Goal: Entertainment & Leisure: Consume media (video, audio)

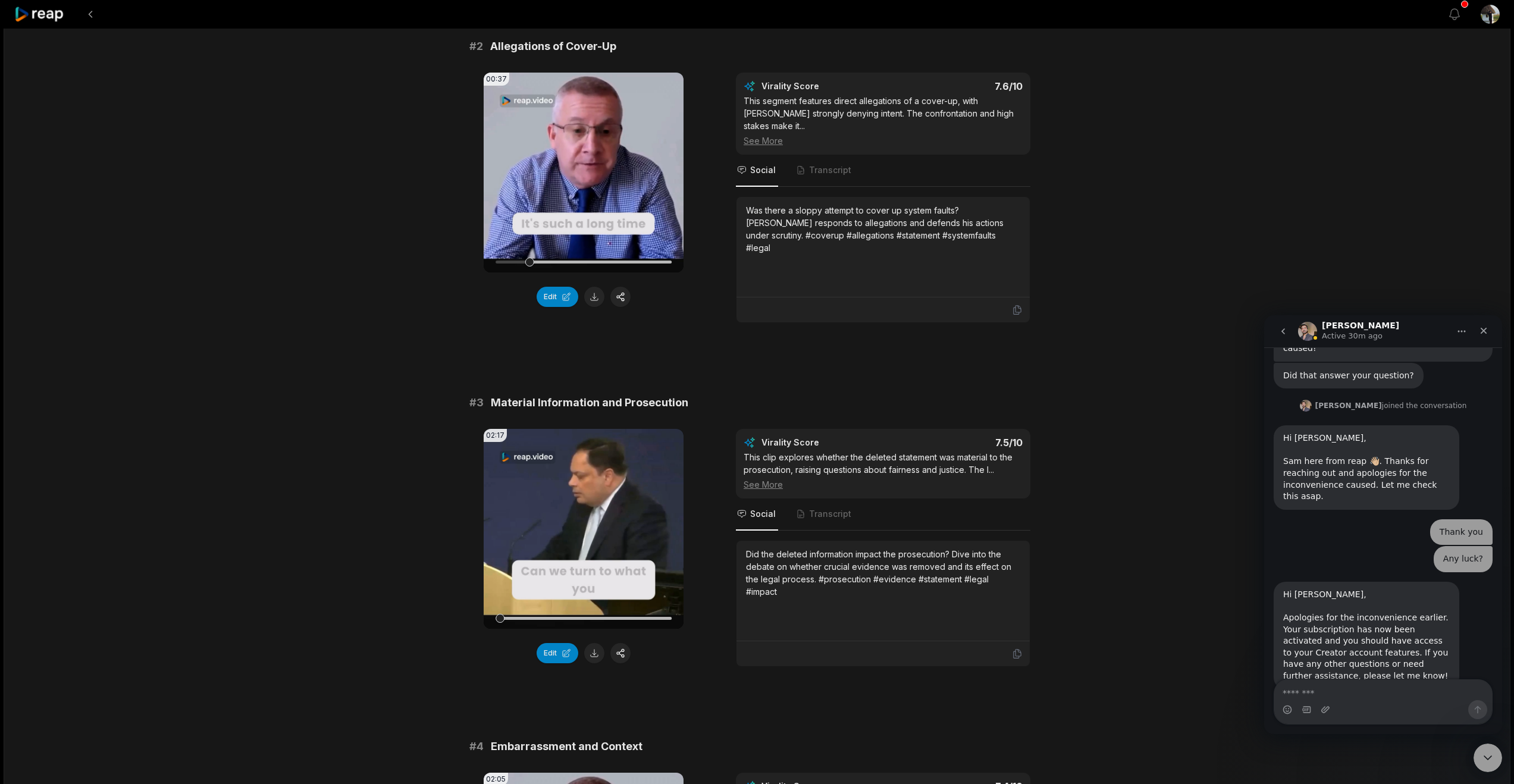
scroll to position [479, 0]
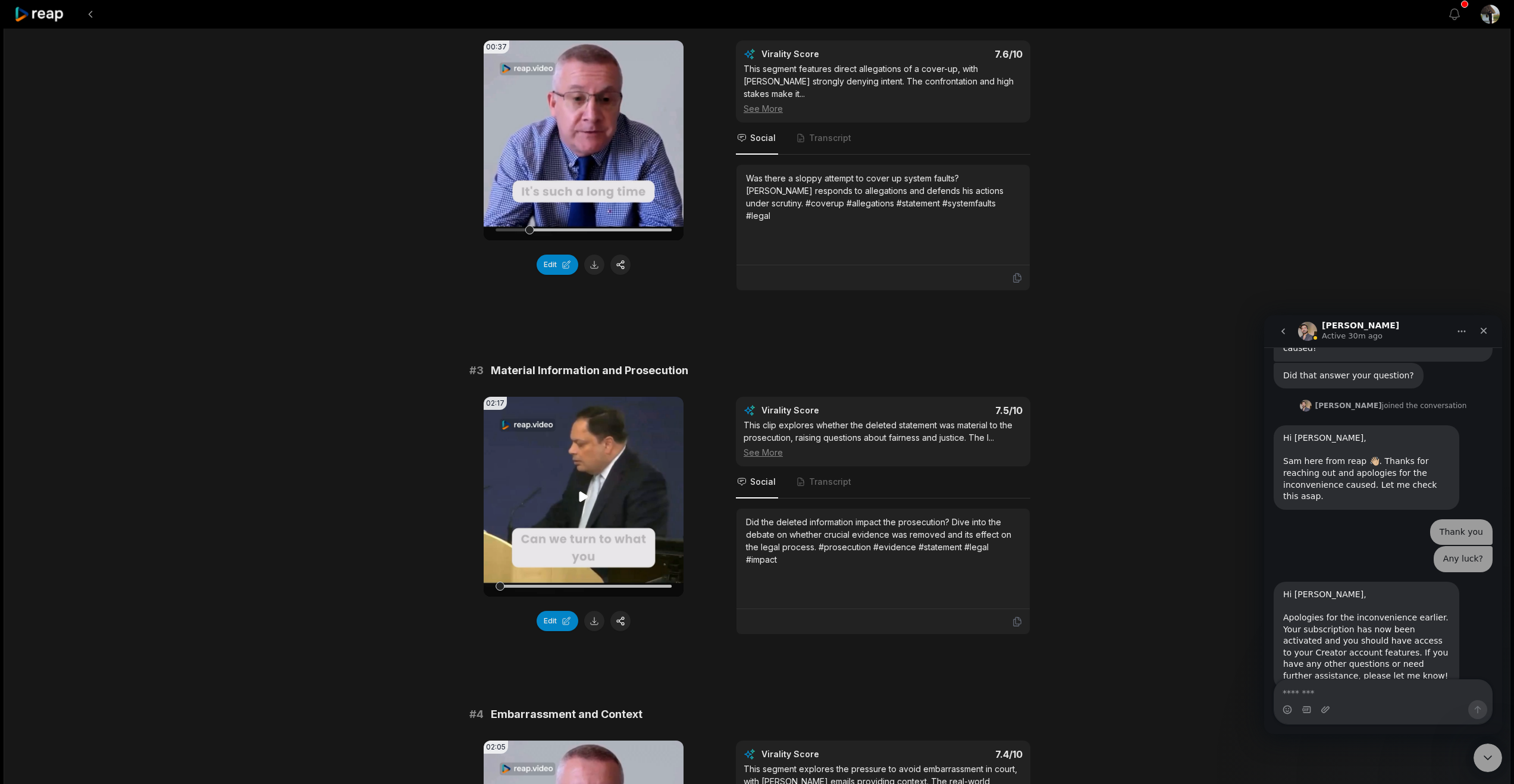
click at [582, 502] on icon at bounding box center [584, 496] width 9 height 10
click at [582, 504] on icon at bounding box center [583, 496] width 14 height 14
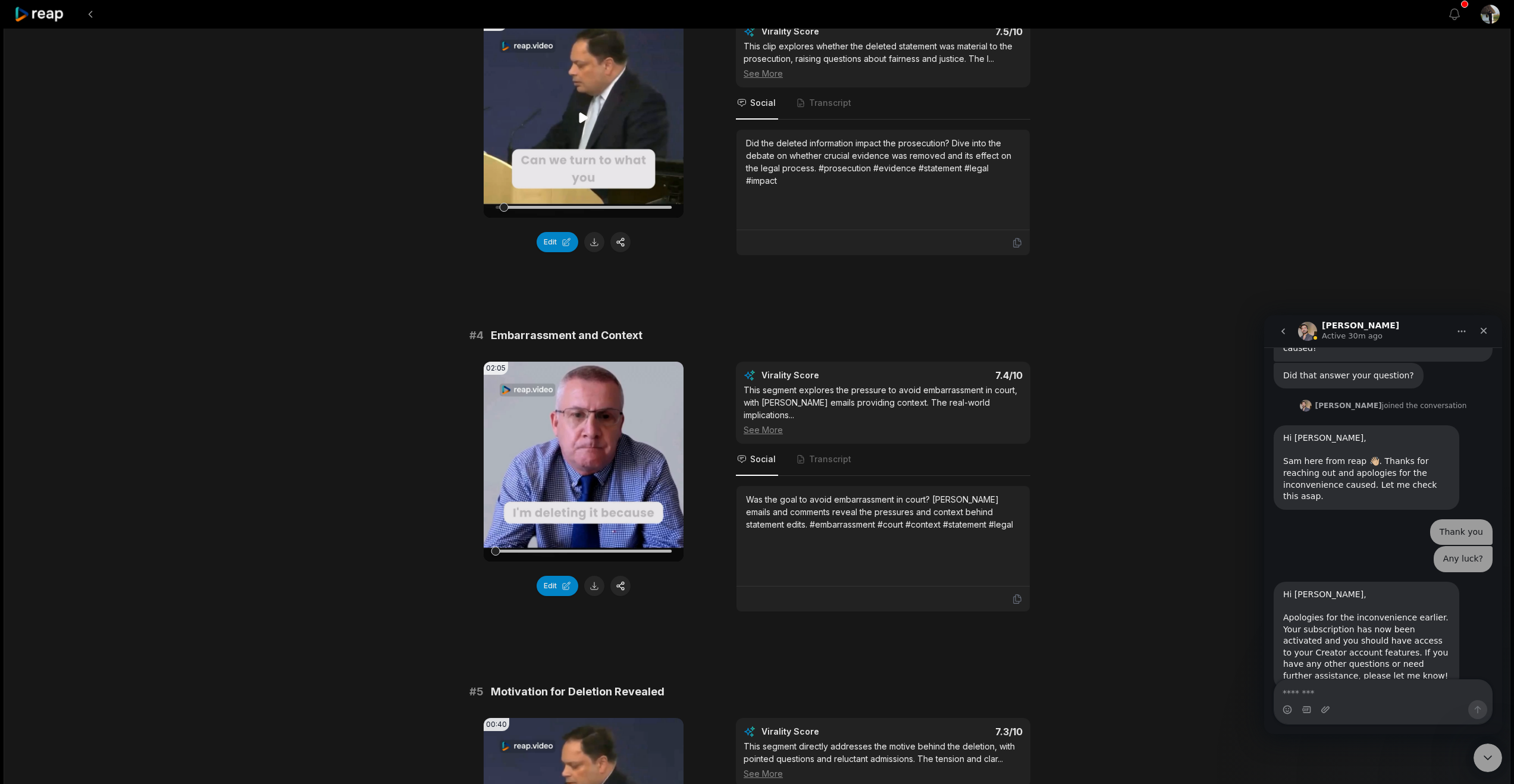
scroll to position [876, 0]
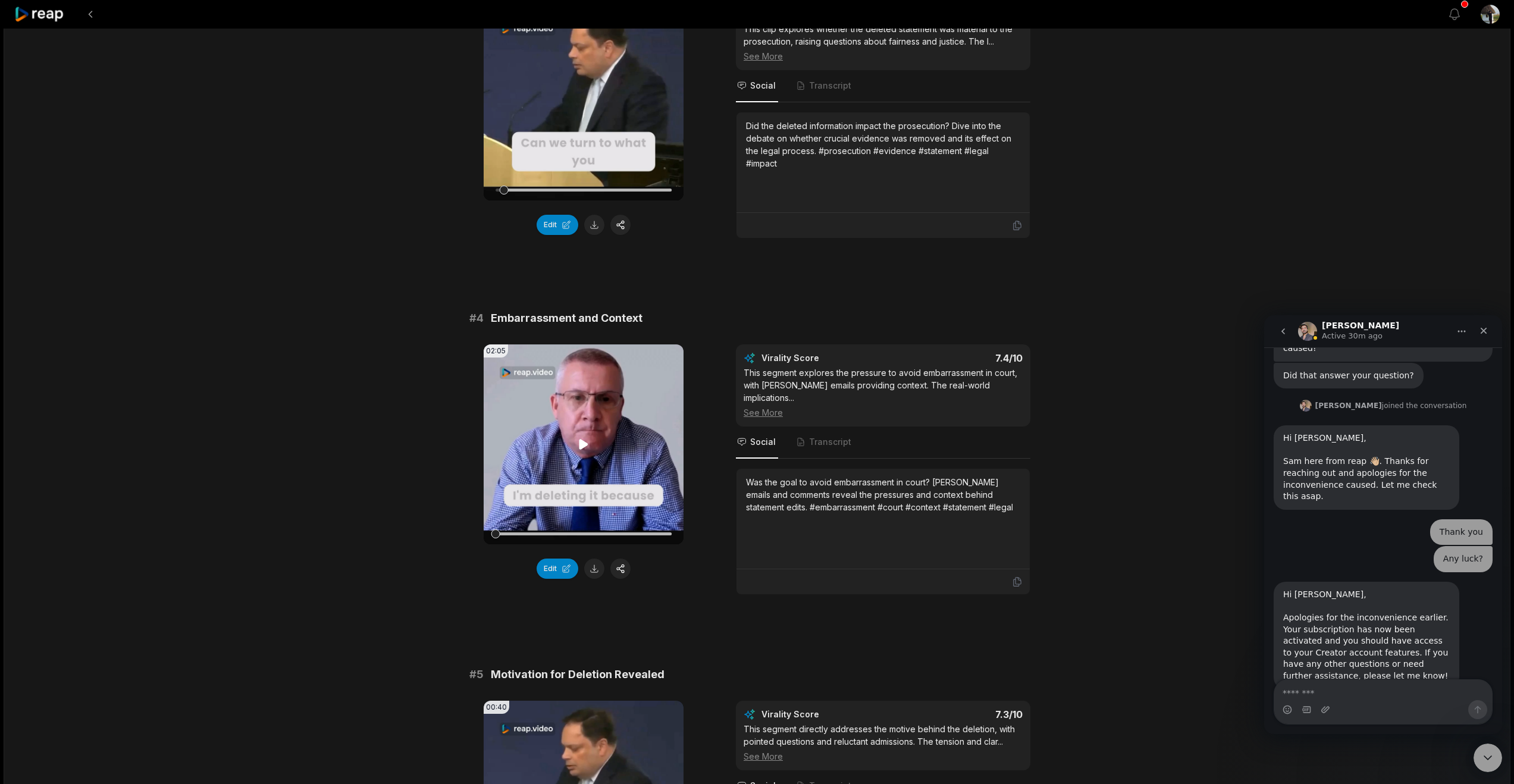
click at [578, 451] on icon at bounding box center [583, 444] width 14 height 14
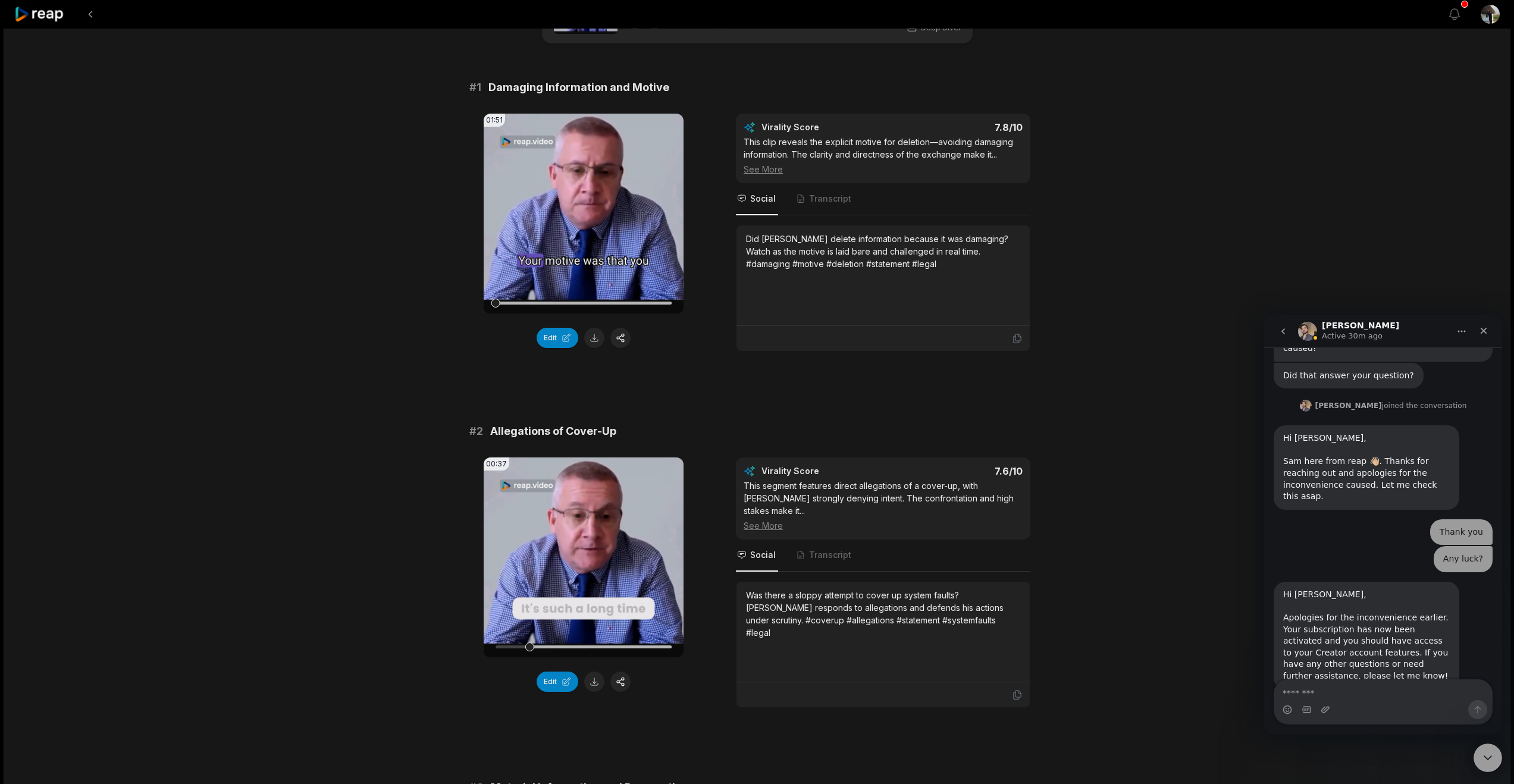
scroll to position [77, 0]
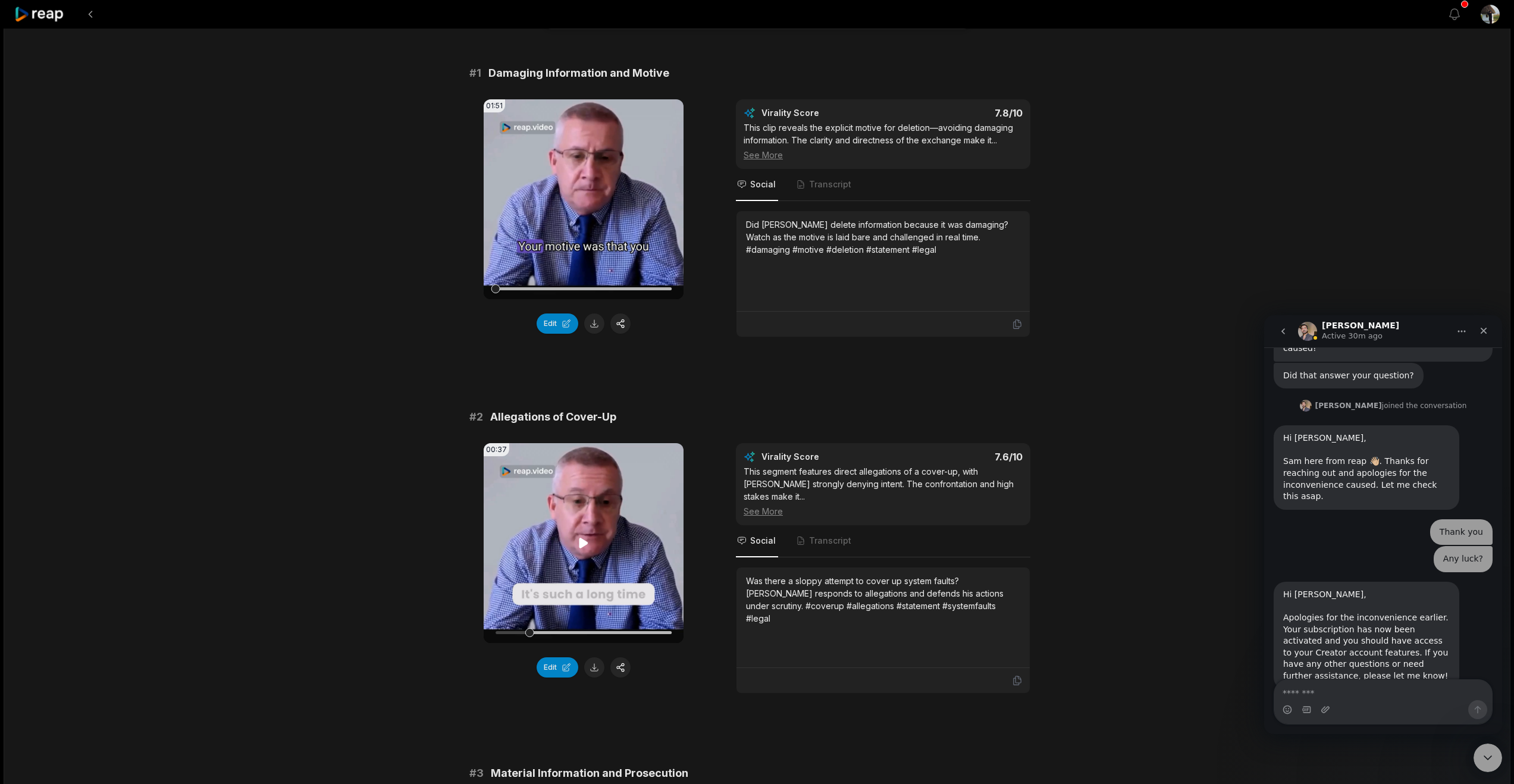
click at [582, 548] on icon at bounding box center [584, 543] width 9 height 10
click at [582, 547] on icon at bounding box center [583, 542] width 4 height 8
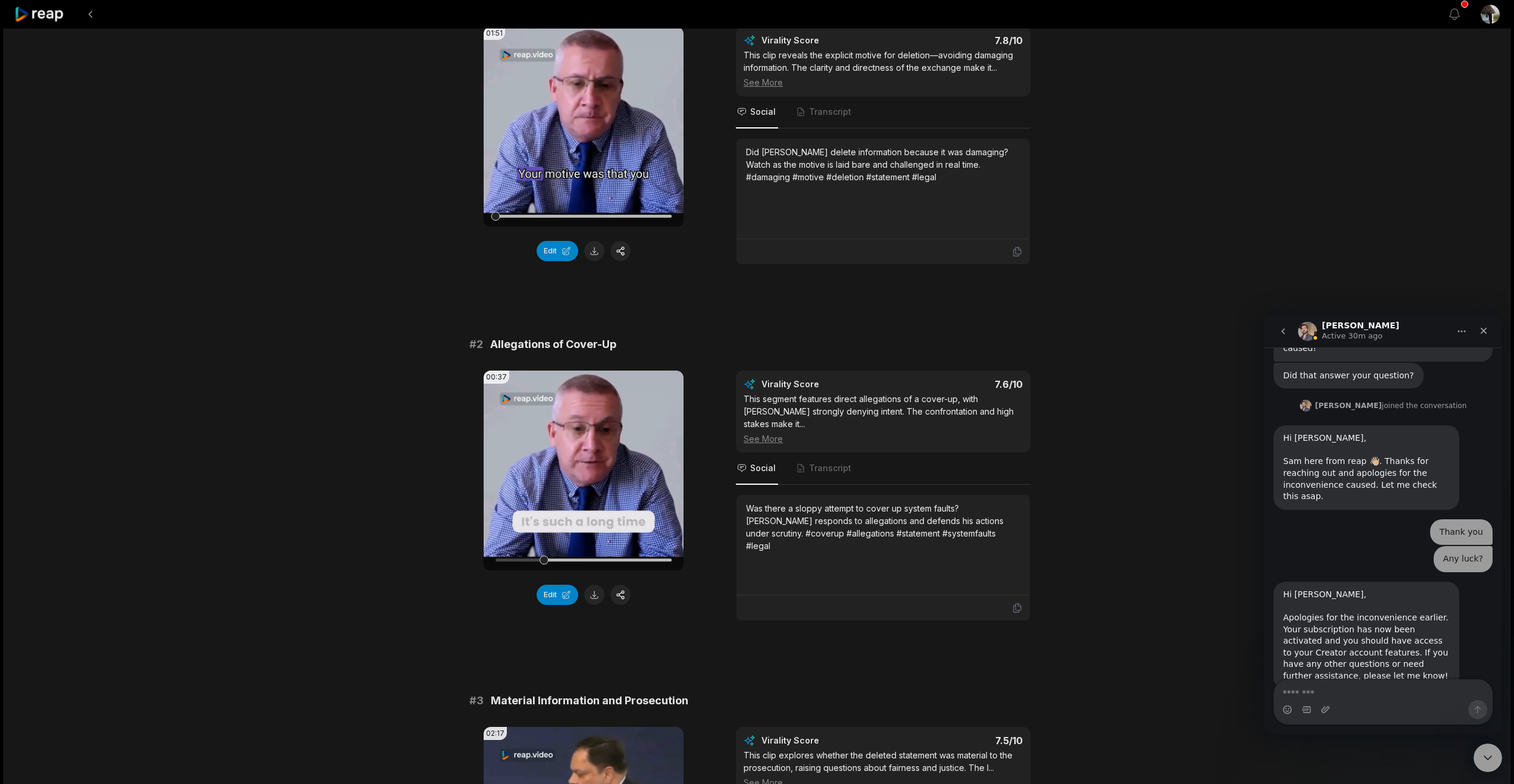
scroll to position [165, 0]
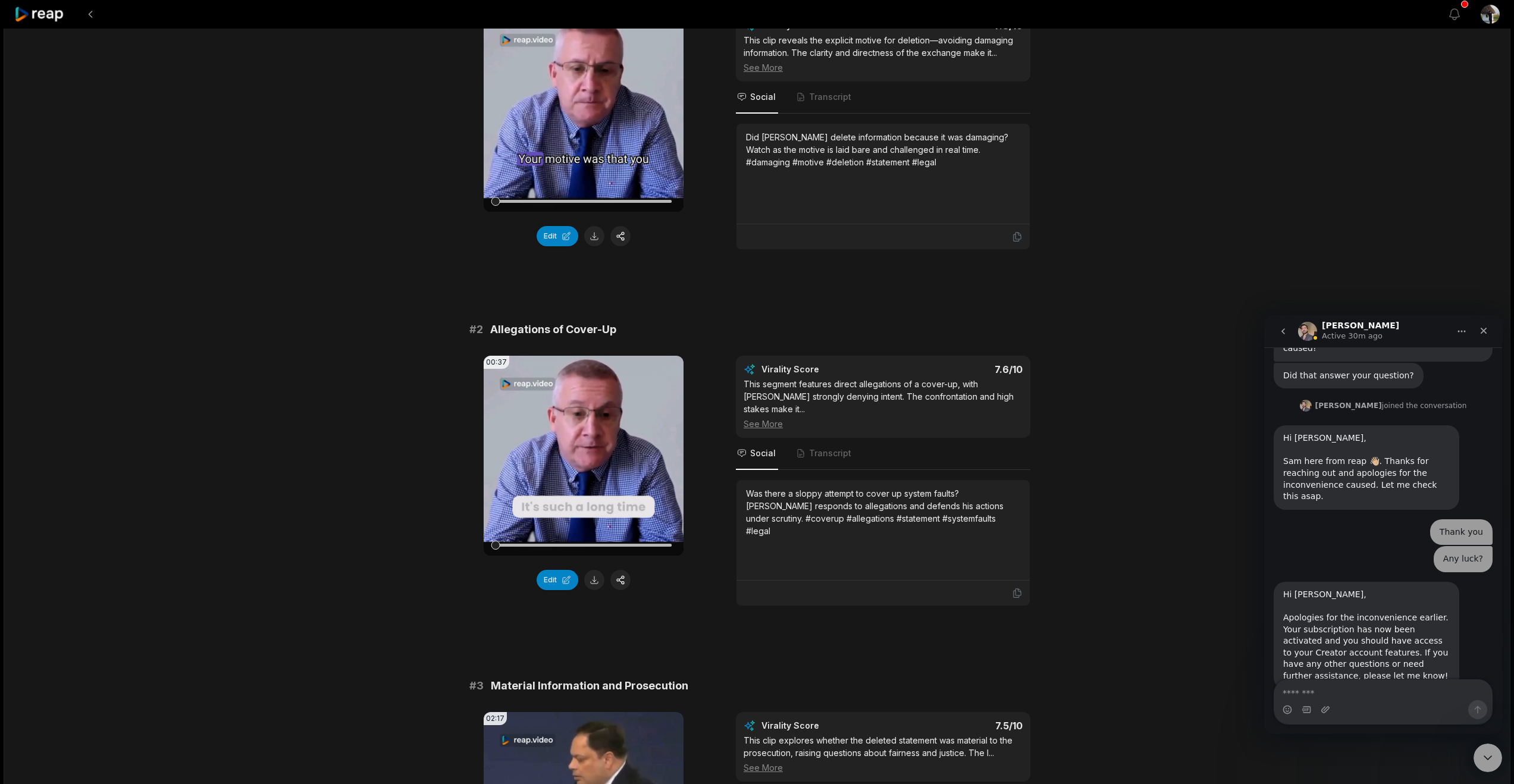
drag, startPoint x: 546, startPoint y: 623, endPoint x: 477, endPoint y: 627, distance: 69.1
click at [477, 606] on div "00:37 Your browser does not support mp4 format. Edit Virality Score 7.6 /10 Thi…" at bounding box center [757, 481] width 576 height 250
click at [586, 460] on icon at bounding box center [584, 456] width 9 height 10
click at [586, 459] on icon at bounding box center [583, 455] width 4 height 8
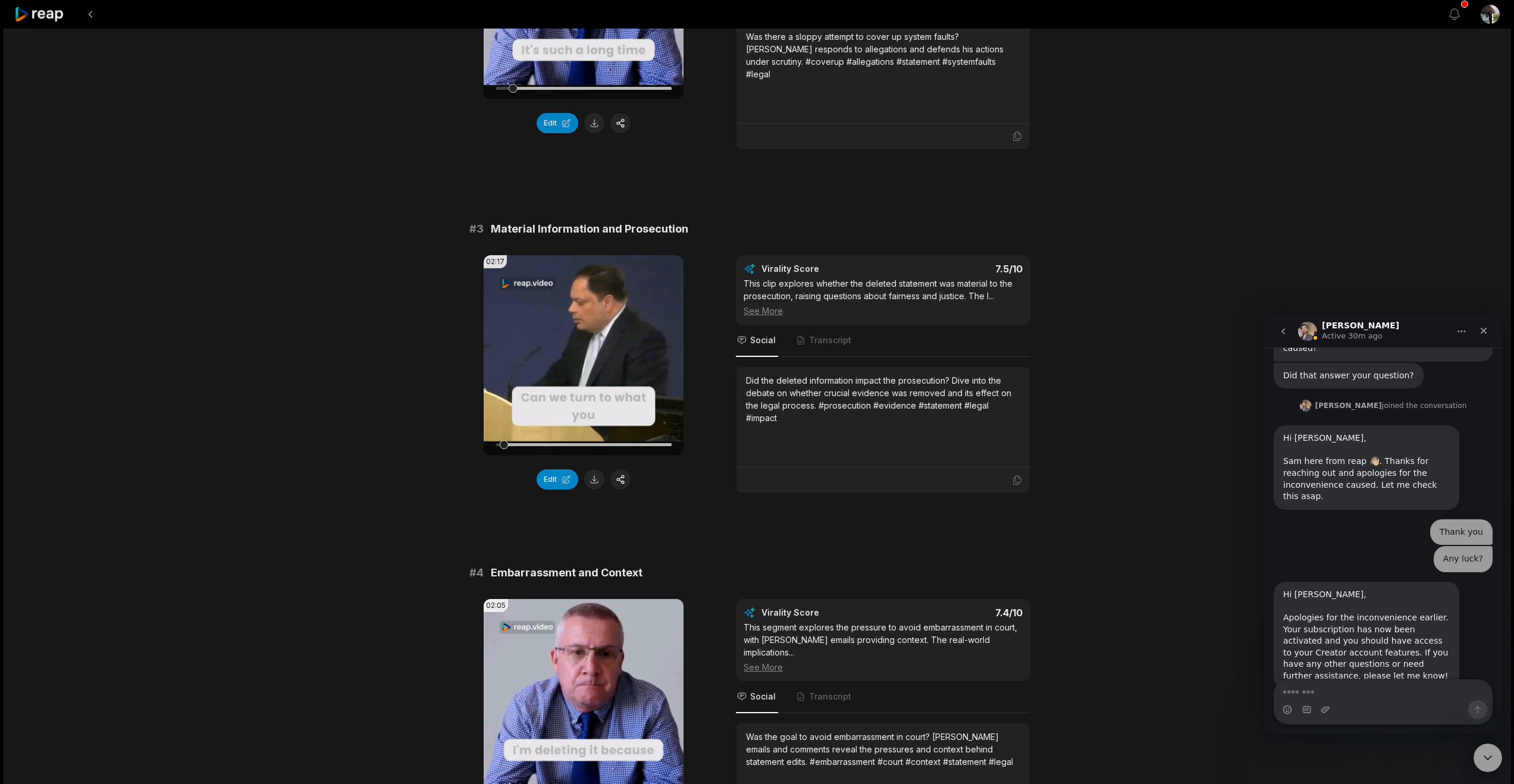
scroll to position [621, 0]
click at [582, 455] on video "Your browser does not support mp4 format." at bounding box center [583, 354] width 200 height 200
drag, startPoint x: 511, startPoint y: 560, endPoint x: 489, endPoint y: 548, distance: 25.1
click at [487, 455] on div "02:17 Your browser does not support mp4 format." at bounding box center [583, 354] width 200 height 200
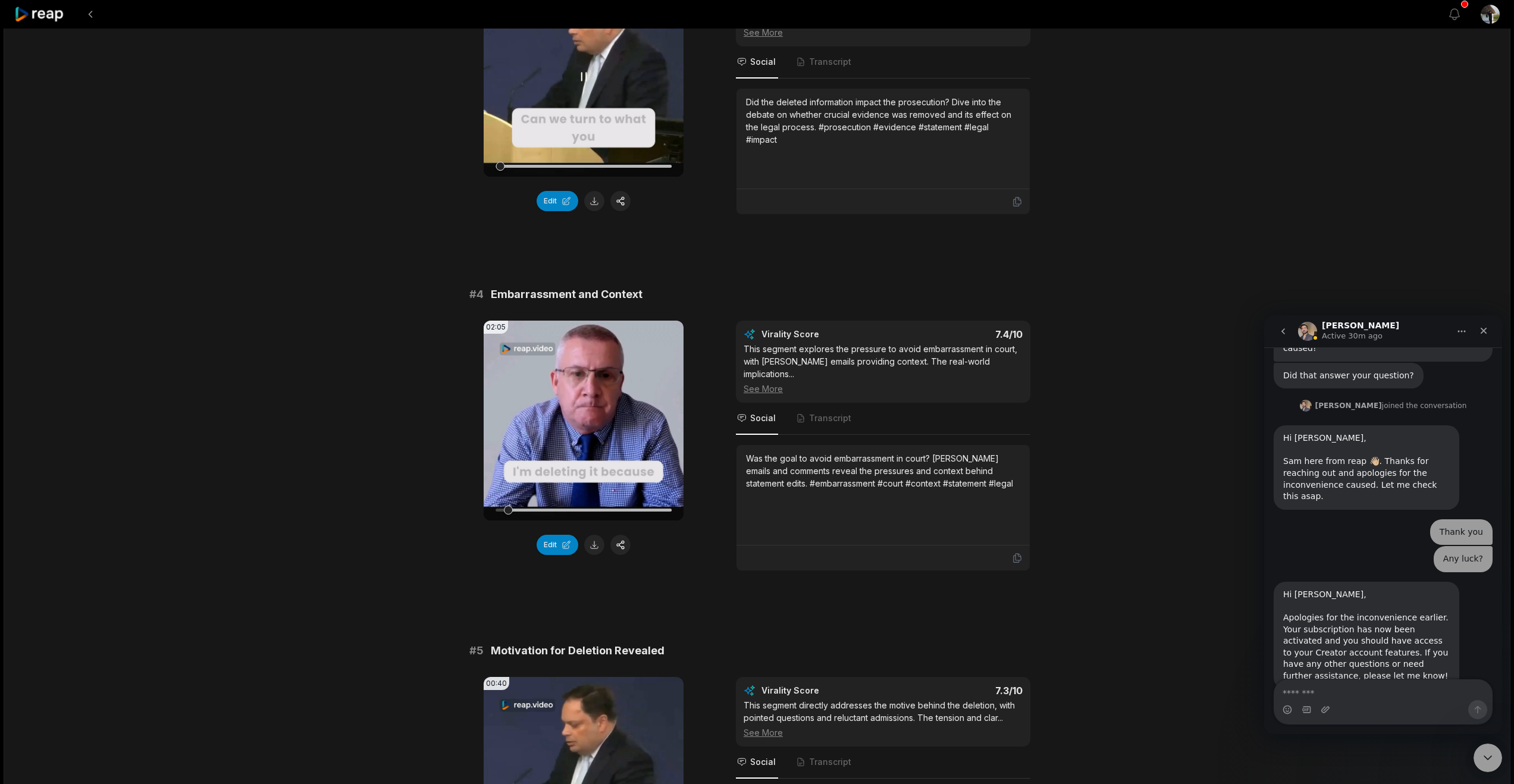
scroll to position [901, 0]
click at [579, 519] on video "Your browser does not support mp4 format." at bounding box center [583, 419] width 200 height 200
click at [574, 519] on video "Your browser does not support mp4 format." at bounding box center [583, 419] width 200 height 200
